Goal: Find specific page/section

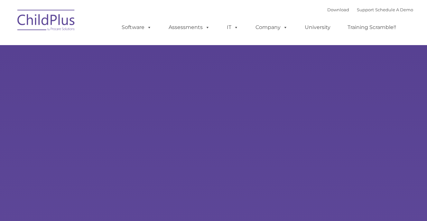
type input ""
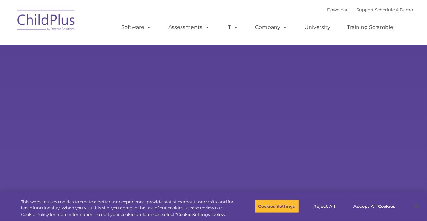
select select "MEDIUM"
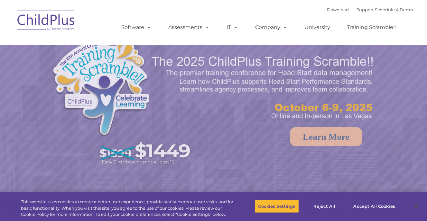
select select "MEDIUM"
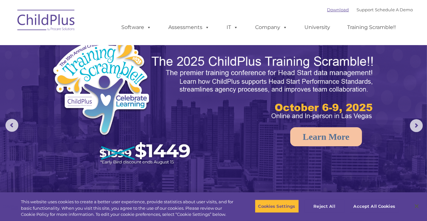
click at [329, 10] on link "Download" at bounding box center [338, 9] width 22 height 5
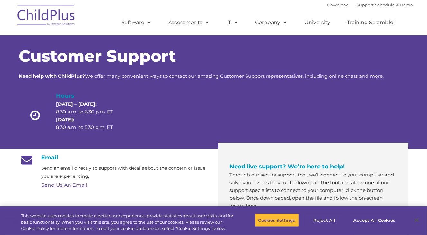
click at [66, 186] on link "Send Us An Email" at bounding box center [65, 185] width 46 height 6
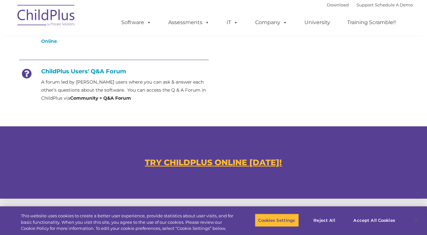
scroll to position [304, 0]
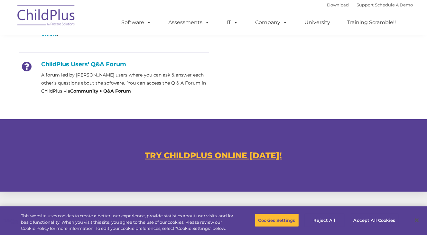
click at [182, 156] on u "TRY CHILDPLUS ONLINE [DATE]!" at bounding box center [213, 156] width 137 height 10
